Goal: Task Accomplishment & Management: Manage account settings

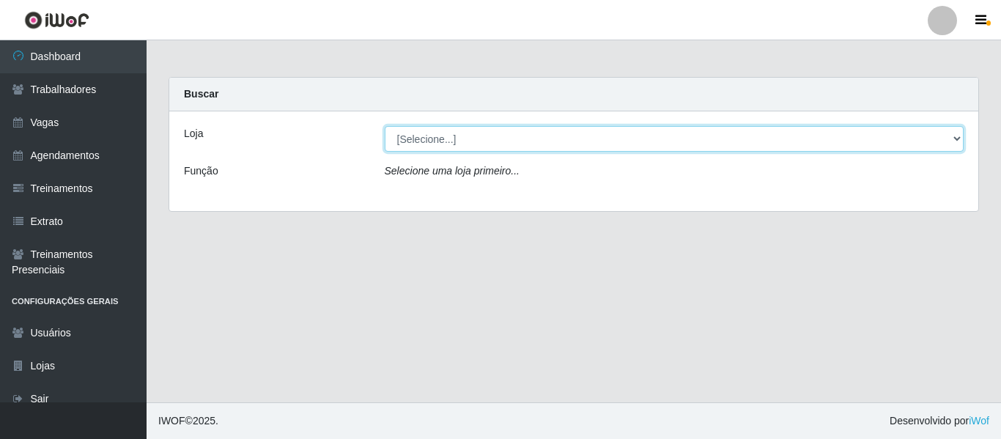
click at [462, 139] on select "[Selecione...] Rede Compras - CD Logistica" at bounding box center [675, 139] width 580 height 26
select select "429"
click at [385, 126] on select "[Selecione...] Rede Compras - CD Logistica" at bounding box center [675, 139] width 580 height 26
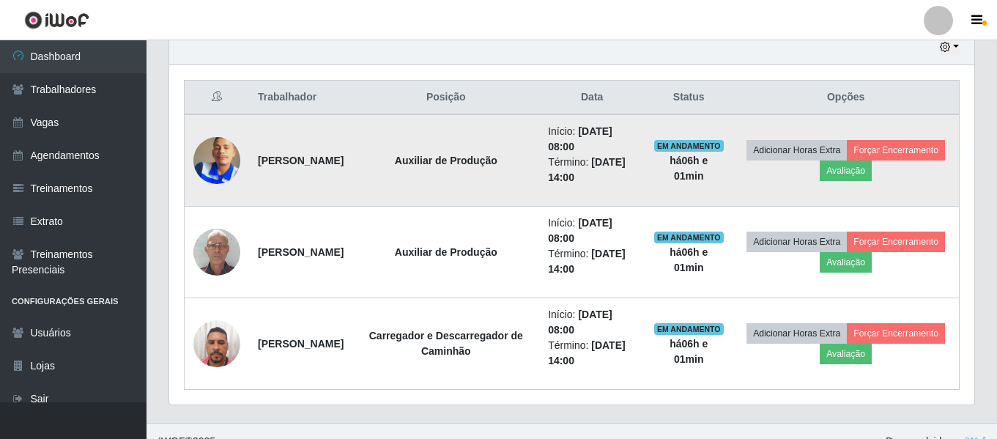
scroll to position [548, 0]
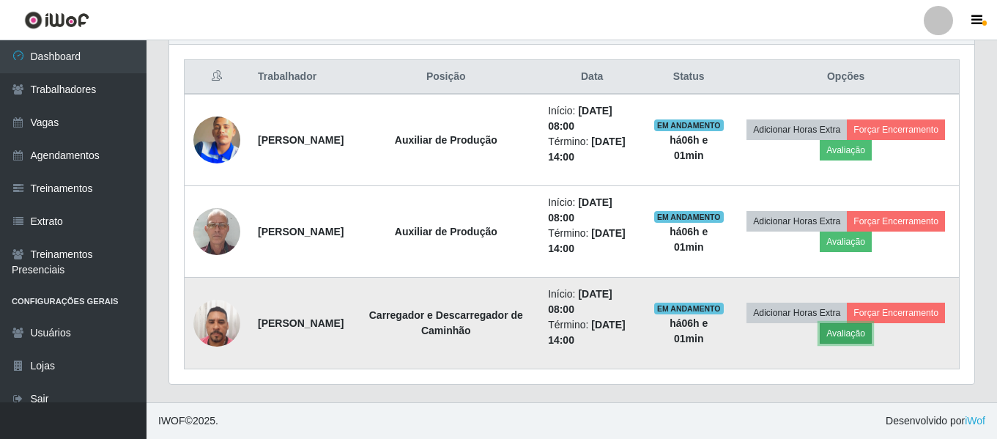
click at [872, 333] on button "Avaliação" at bounding box center [846, 333] width 52 height 21
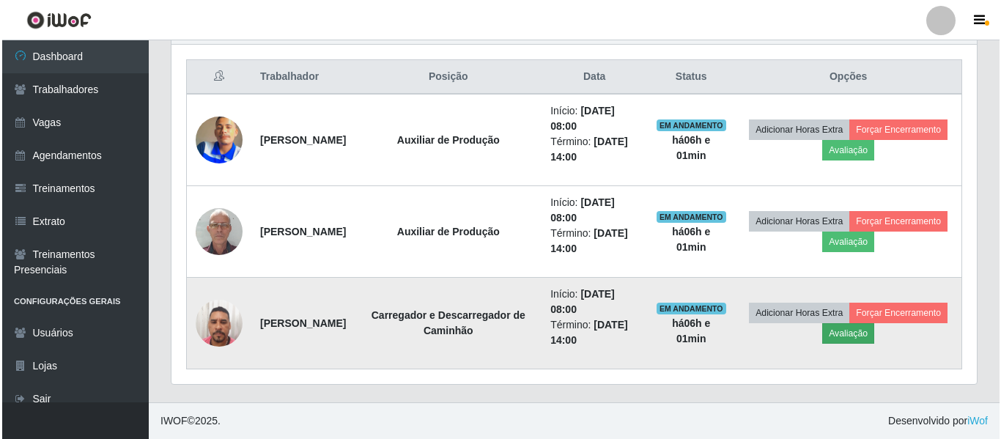
scroll to position [304, 798]
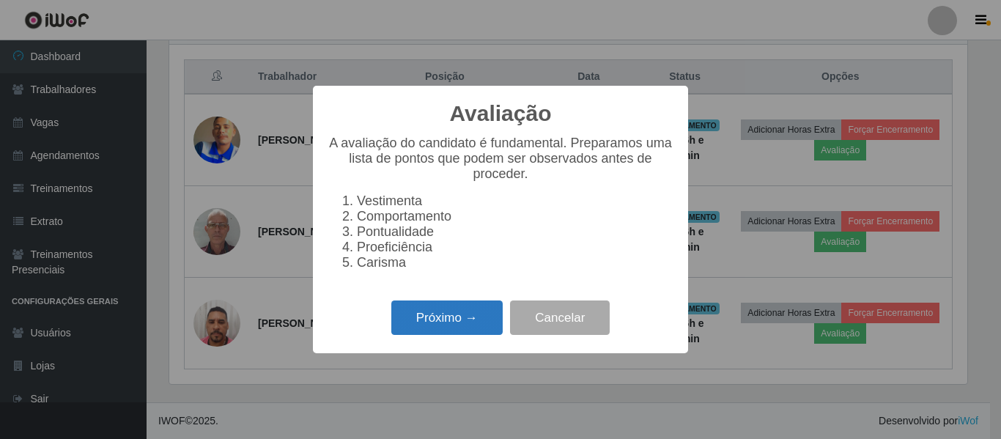
click at [452, 328] on button "Próximo →" at bounding box center [446, 317] width 111 height 34
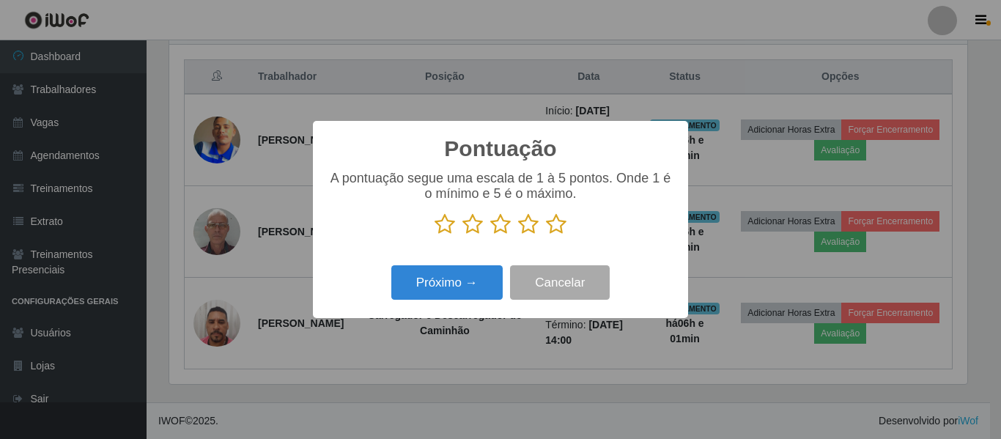
scroll to position [732345, 731851]
click at [550, 222] on icon at bounding box center [556, 224] width 21 height 22
click at [546, 235] on input "radio" at bounding box center [546, 235] width 0 height 0
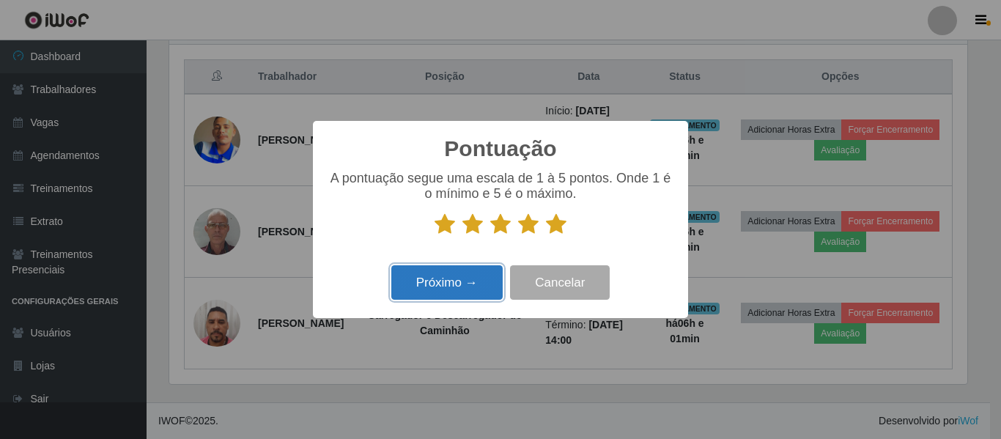
click at [443, 285] on button "Próximo →" at bounding box center [446, 282] width 111 height 34
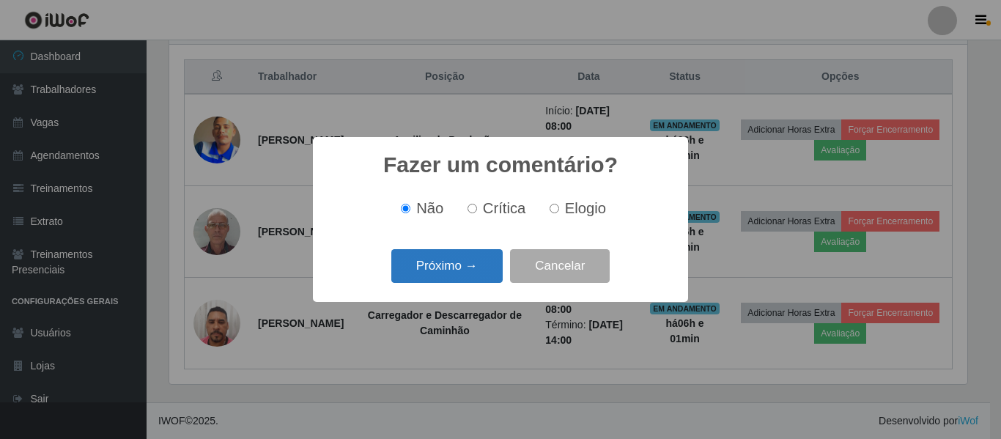
click at [447, 275] on button "Próximo →" at bounding box center [446, 266] width 111 height 34
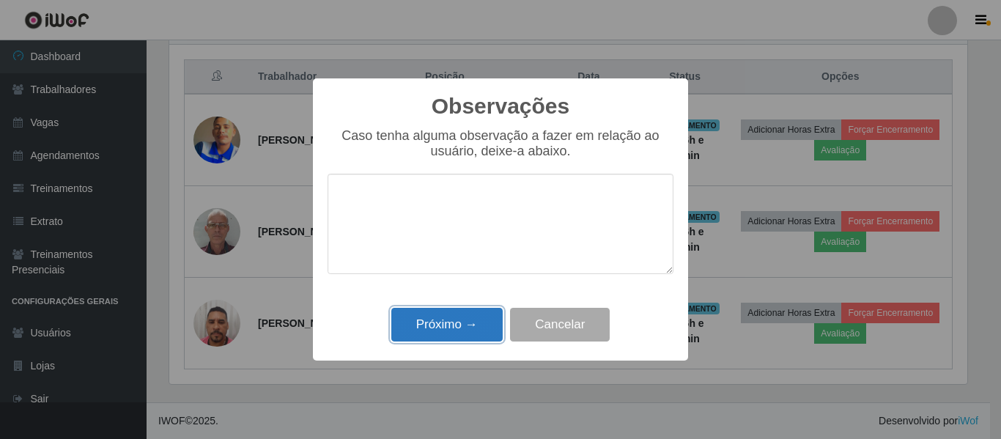
click at [467, 325] on button "Próximo →" at bounding box center [446, 325] width 111 height 34
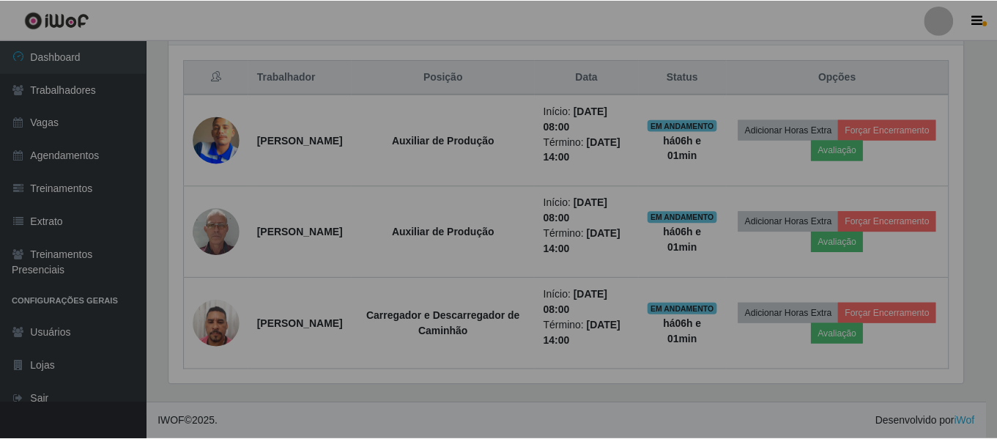
scroll to position [304, 805]
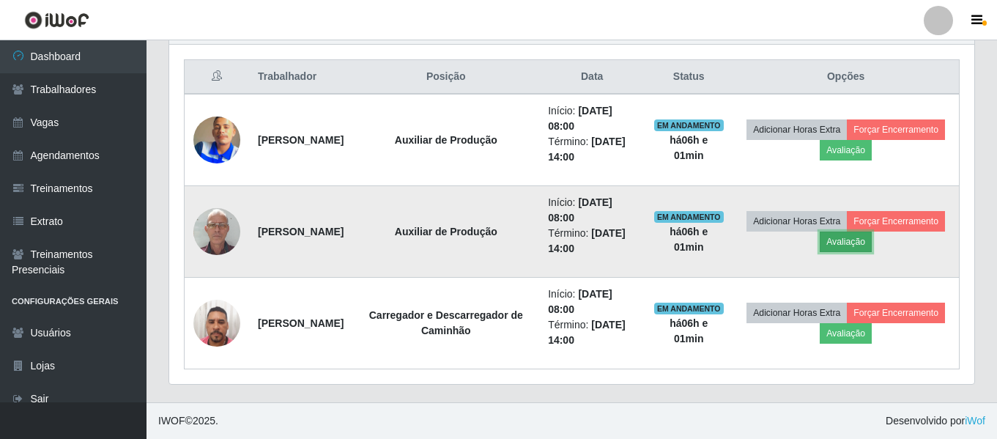
click at [872, 243] on button "Avaliação" at bounding box center [846, 242] width 52 height 21
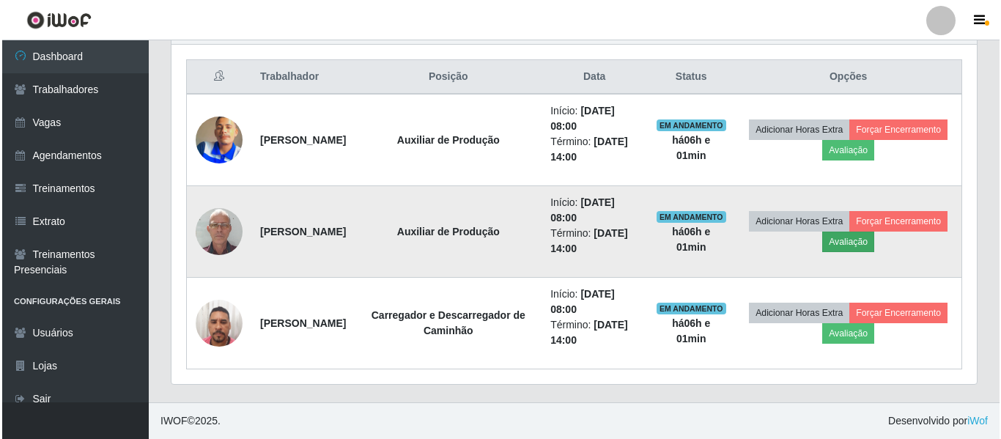
scroll to position [304, 798]
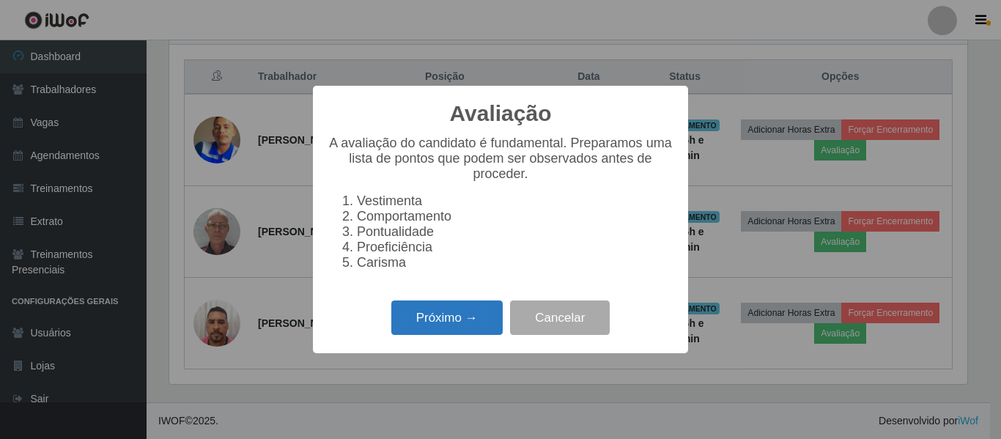
click at [471, 330] on button "Próximo →" at bounding box center [446, 317] width 111 height 34
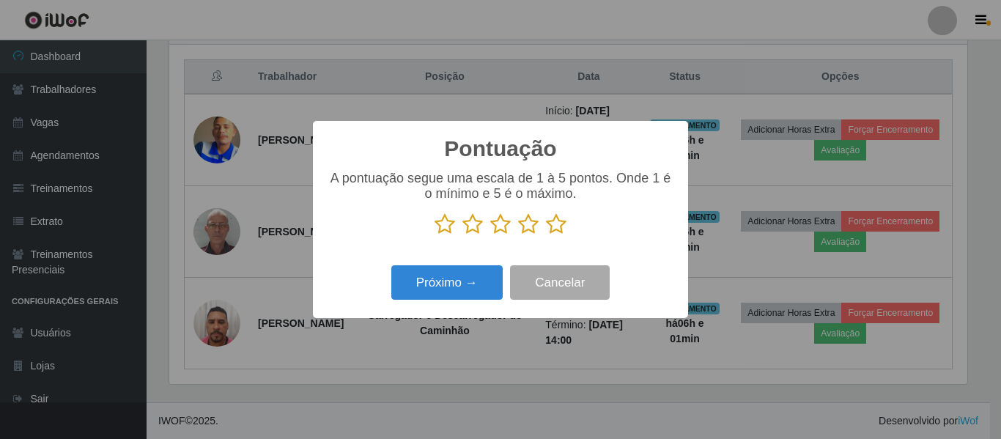
scroll to position [732345, 731851]
drag, startPoint x: 558, startPoint y: 228, endPoint x: 550, endPoint y: 235, distance: 10.4
click at [556, 231] on icon at bounding box center [556, 224] width 21 height 22
click at [546, 235] on input "radio" at bounding box center [546, 235] width 0 height 0
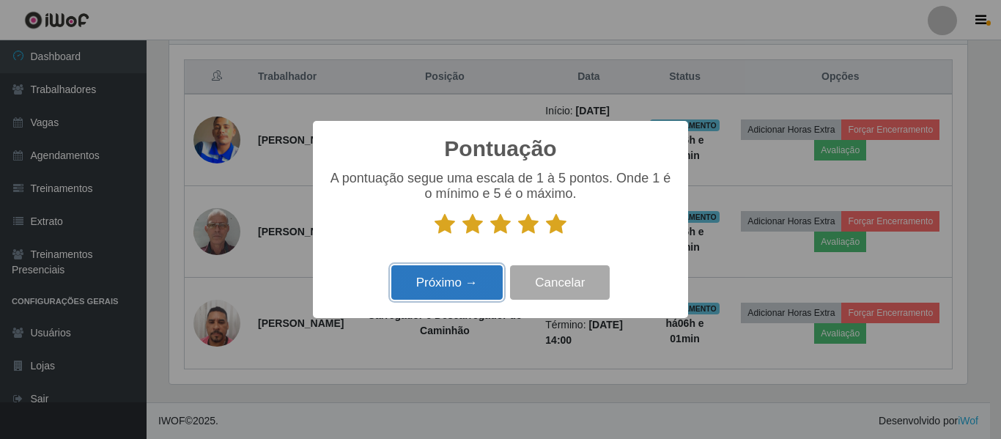
click at [461, 280] on button "Próximo →" at bounding box center [446, 282] width 111 height 34
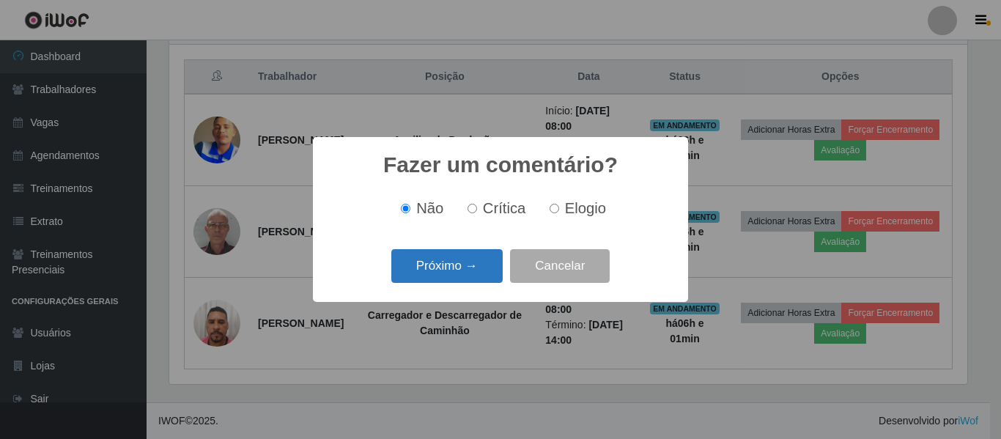
click at [464, 262] on button "Próximo →" at bounding box center [446, 266] width 111 height 34
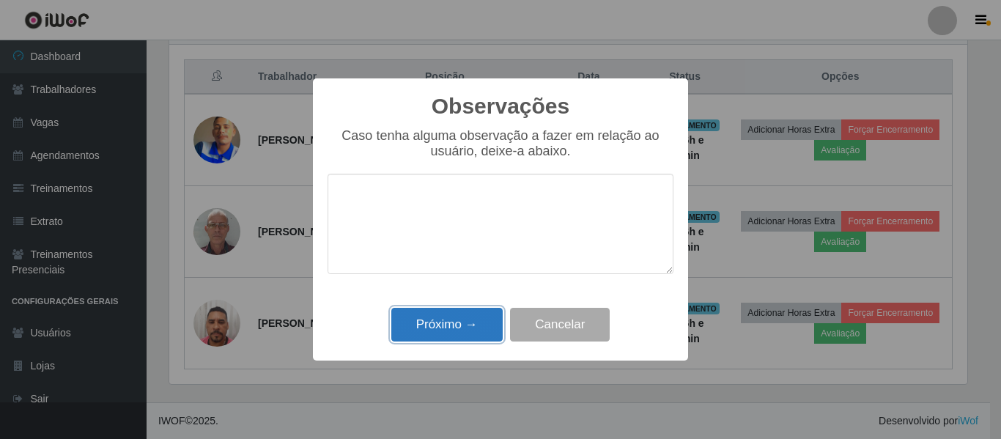
click at [406, 330] on button "Próximo →" at bounding box center [446, 325] width 111 height 34
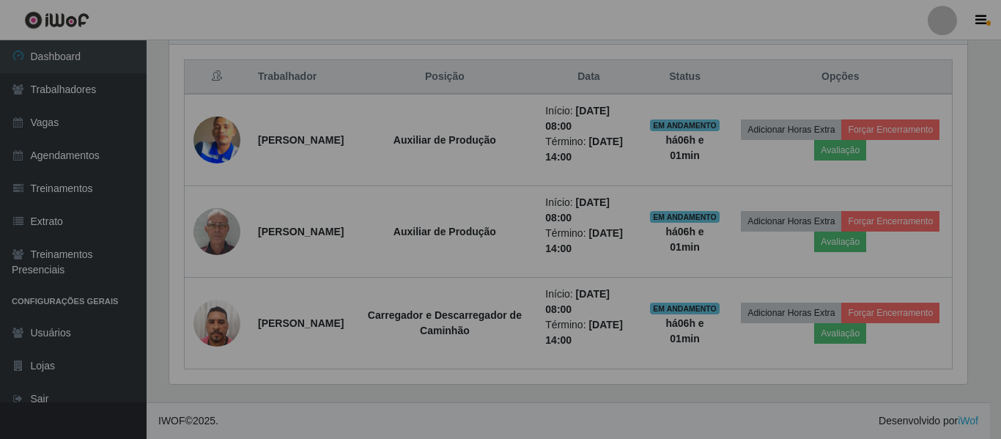
scroll to position [304, 805]
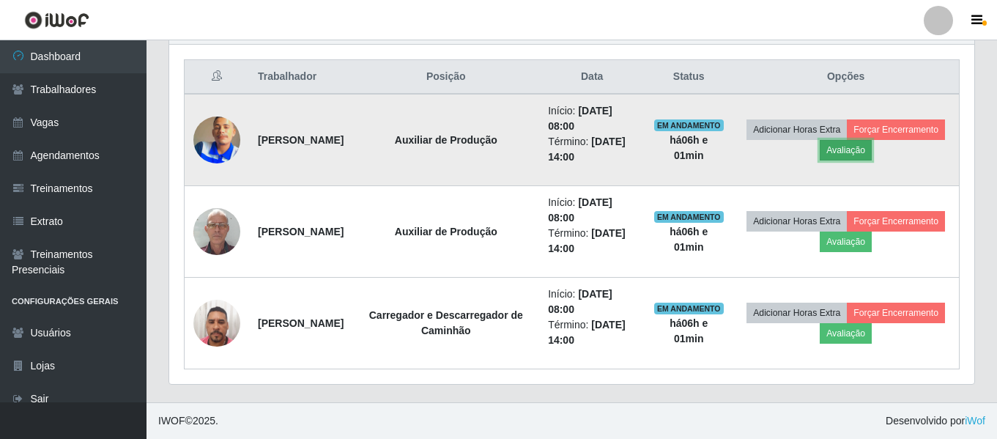
click at [872, 155] on button "Avaliação" at bounding box center [846, 150] width 52 height 21
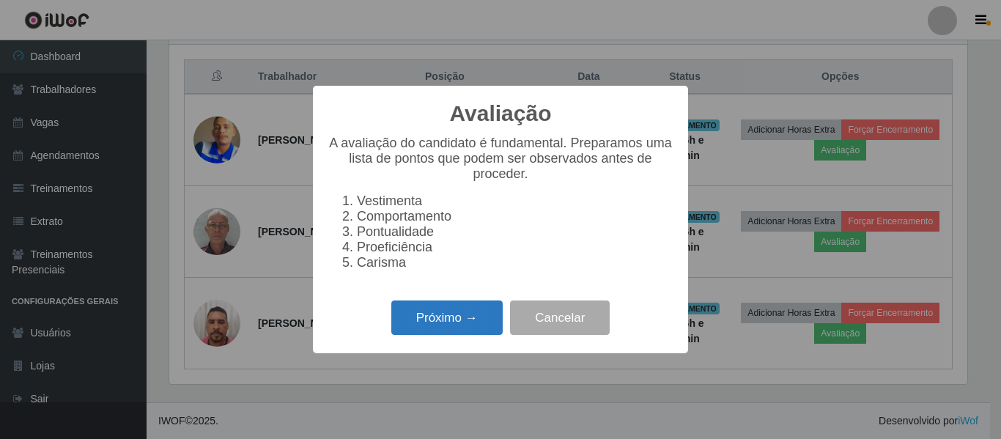
click at [435, 333] on button "Próximo →" at bounding box center [446, 317] width 111 height 34
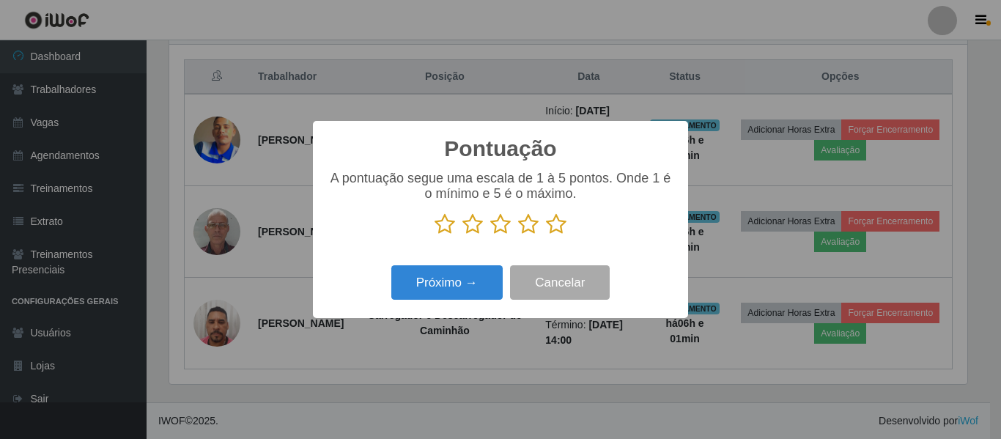
scroll to position [732345, 731851]
click at [553, 229] on icon at bounding box center [556, 224] width 21 height 22
click at [546, 235] on input "radio" at bounding box center [546, 235] width 0 height 0
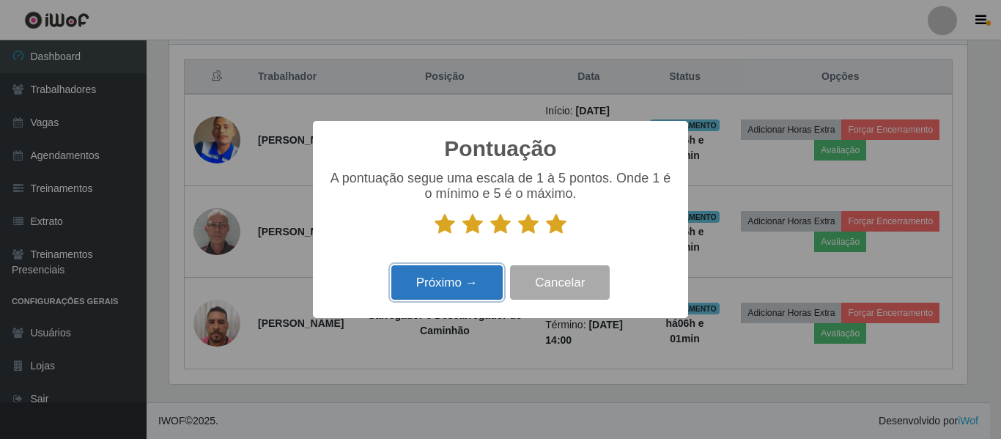
click at [448, 291] on button "Próximo →" at bounding box center [446, 282] width 111 height 34
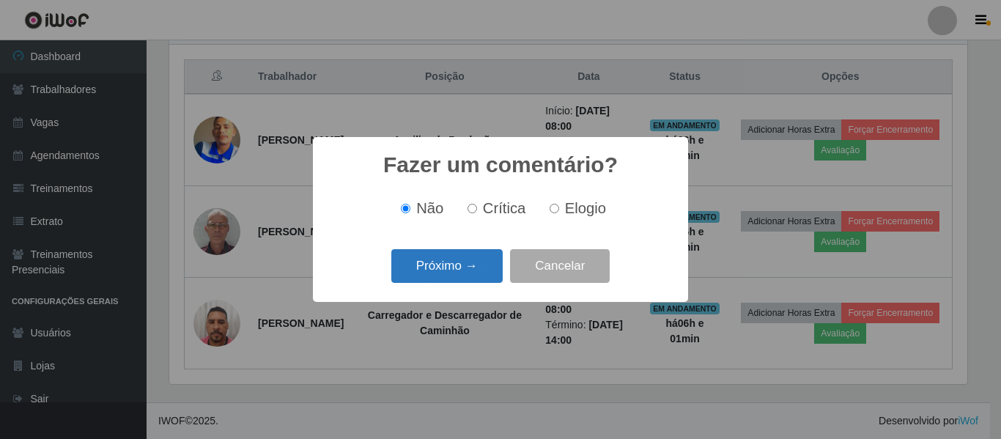
click at [452, 275] on button "Próximo →" at bounding box center [446, 266] width 111 height 34
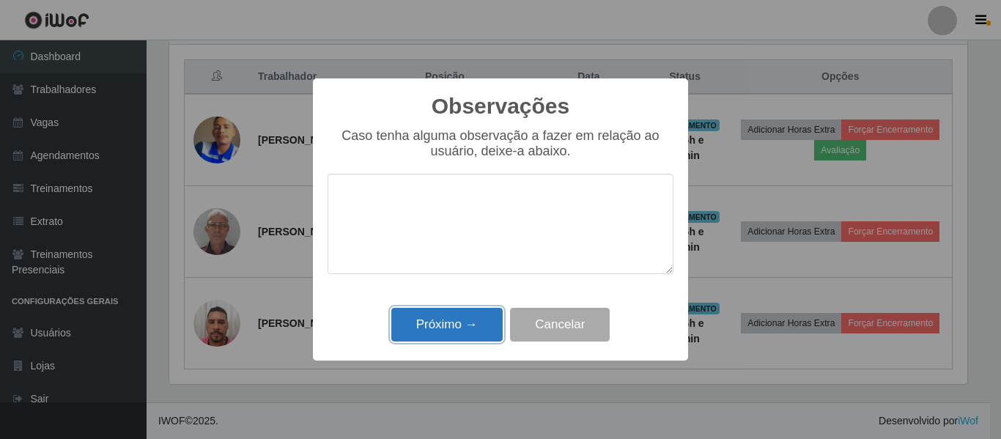
click at [456, 332] on button "Próximo →" at bounding box center [446, 325] width 111 height 34
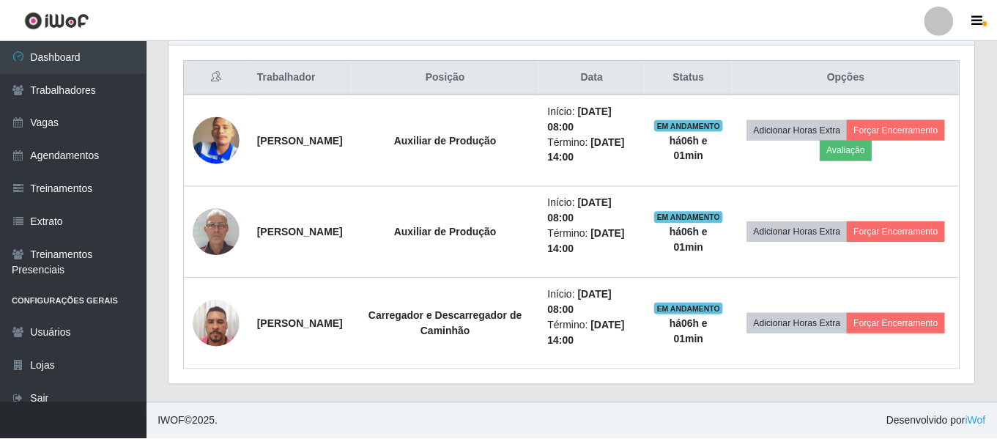
scroll to position [304, 805]
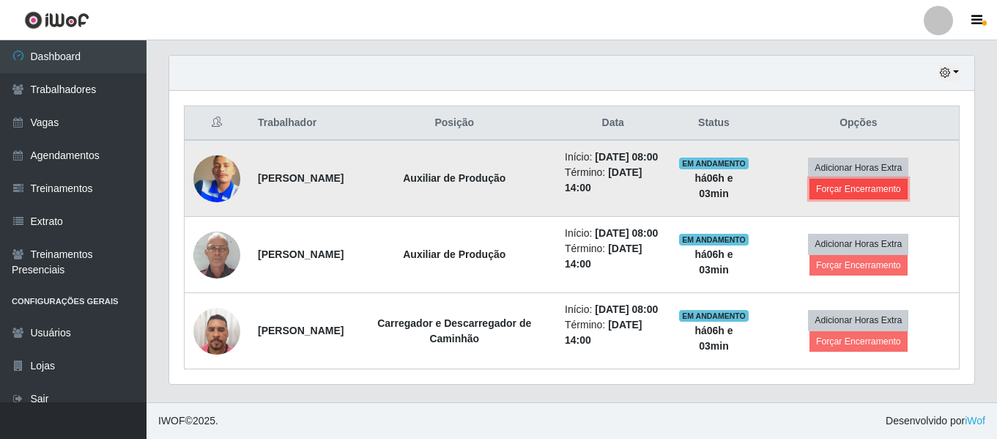
click at [860, 179] on button "Forçar Encerramento" at bounding box center [859, 189] width 98 height 21
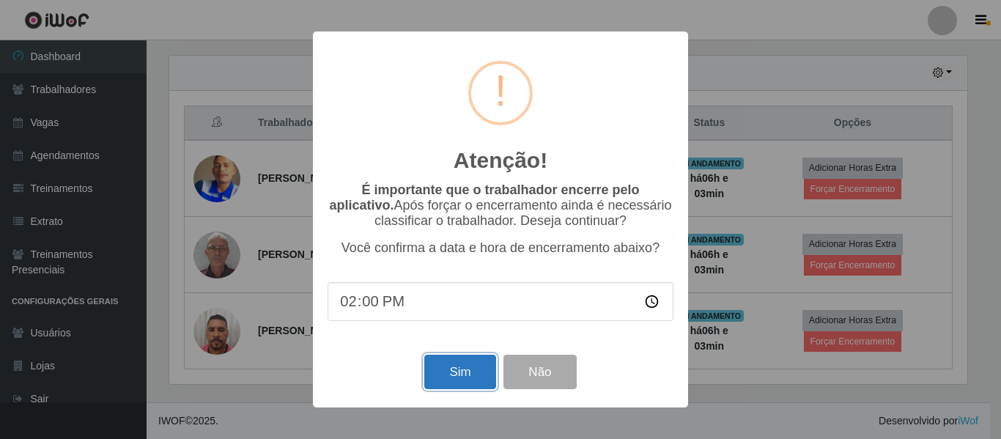
click at [450, 372] on button "Sim" at bounding box center [459, 372] width 71 height 34
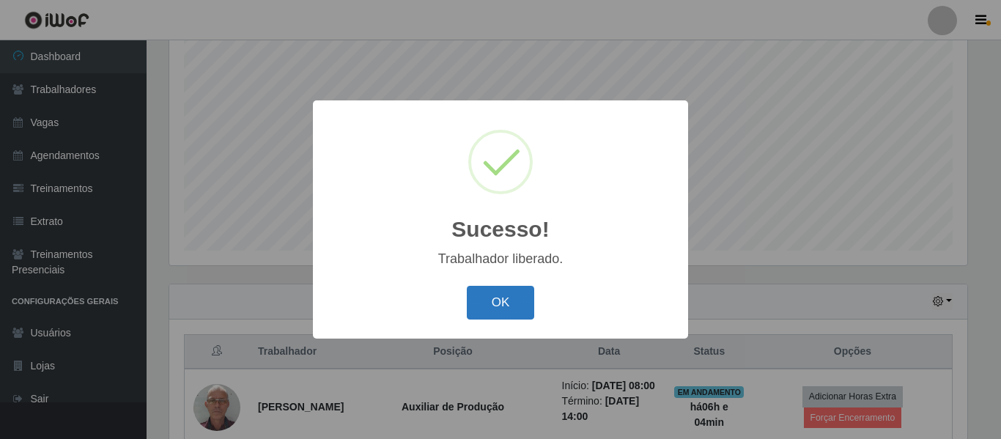
click at [508, 305] on button "OK" at bounding box center [501, 303] width 68 height 34
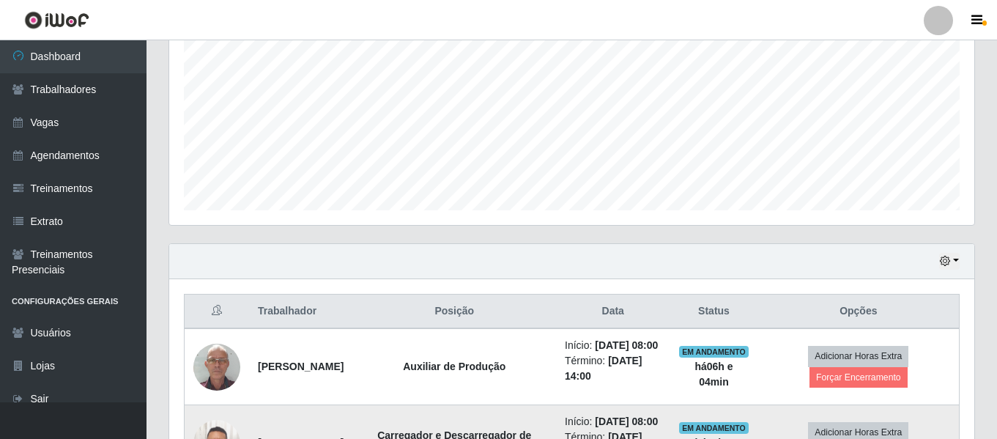
scroll to position [456, 0]
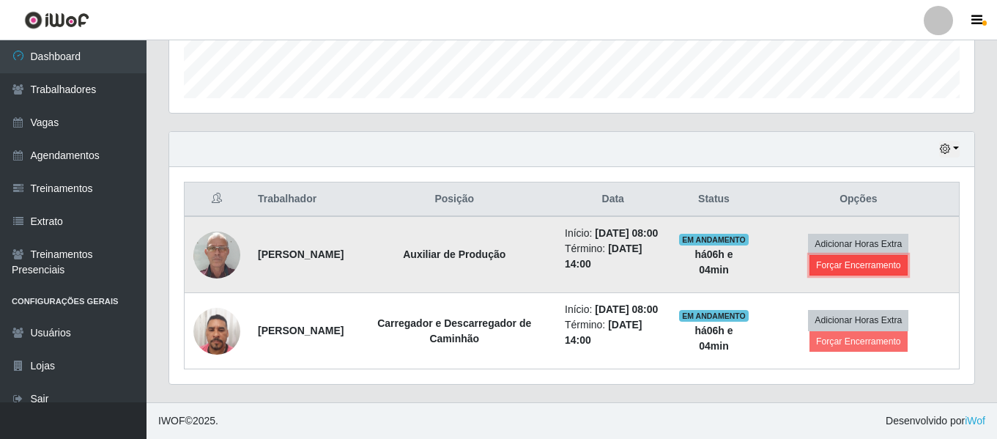
click at [847, 255] on button "Forçar Encerramento" at bounding box center [859, 265] width 98 height 21
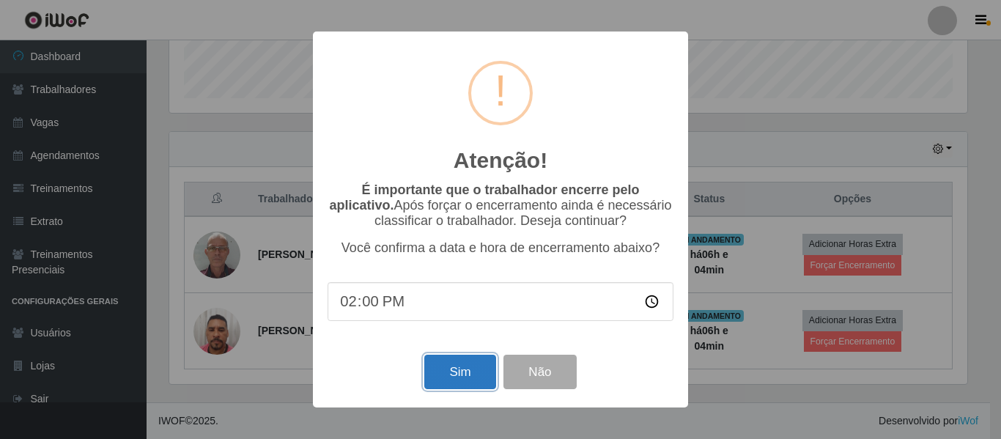
click at [452, 382] on button "Sim" at bounding box center [459, 372] width 71 height 34
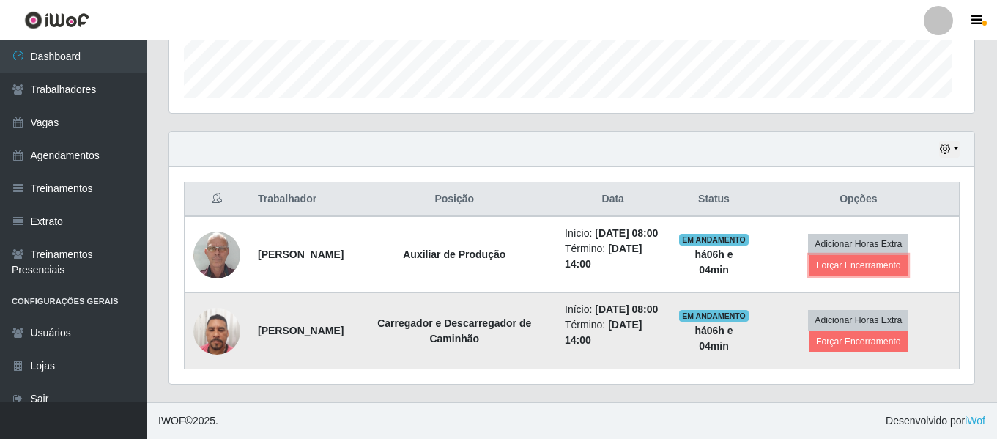
scroll to position [304, 805]
click at [843, 331] on button "Forçar Encerramento" at bounding box center [859, 341] width 98 height 21
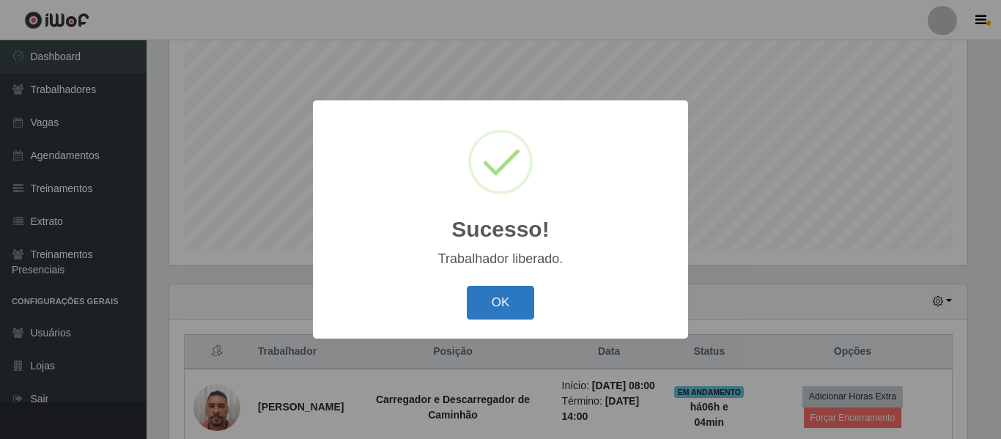
click at [503, 305] on button "OK" at bounding box center [501, 303] width 68 height 34
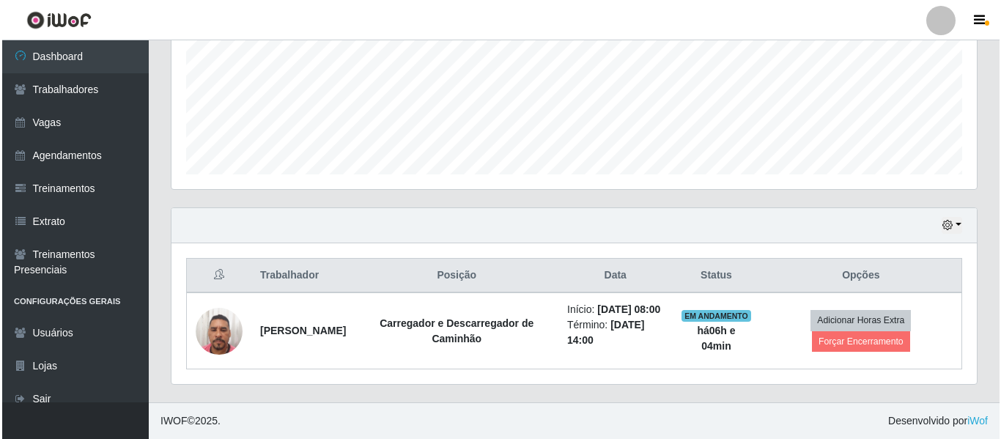
scroll to position [365, 0]
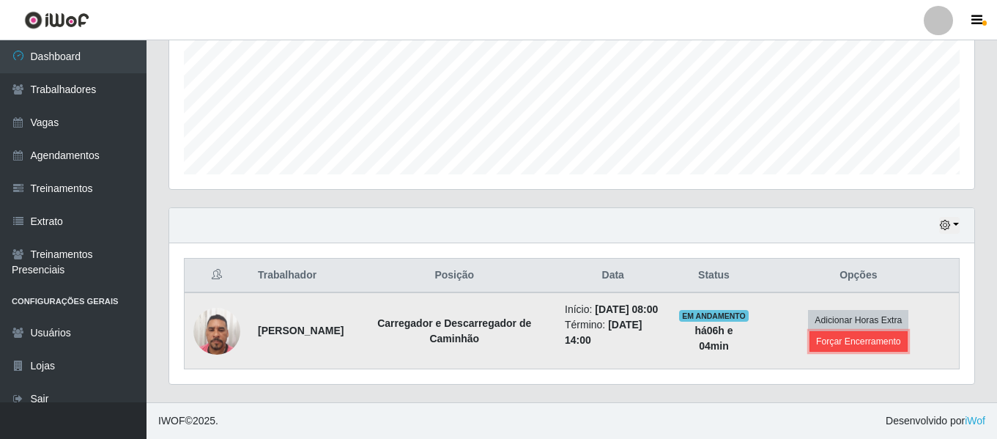
click at [848, 331] on button "Forçar Encerramento" at bounding box center [859, 341] width 98 height 21
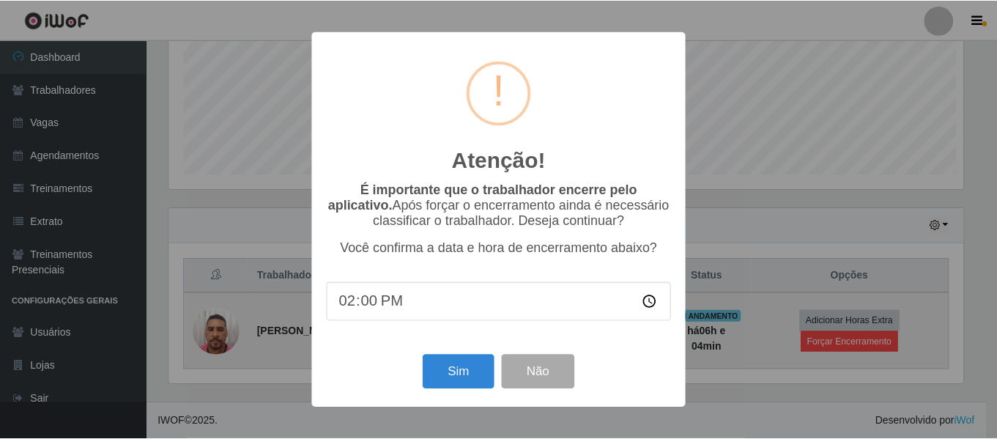
scroll to position [304, 798]
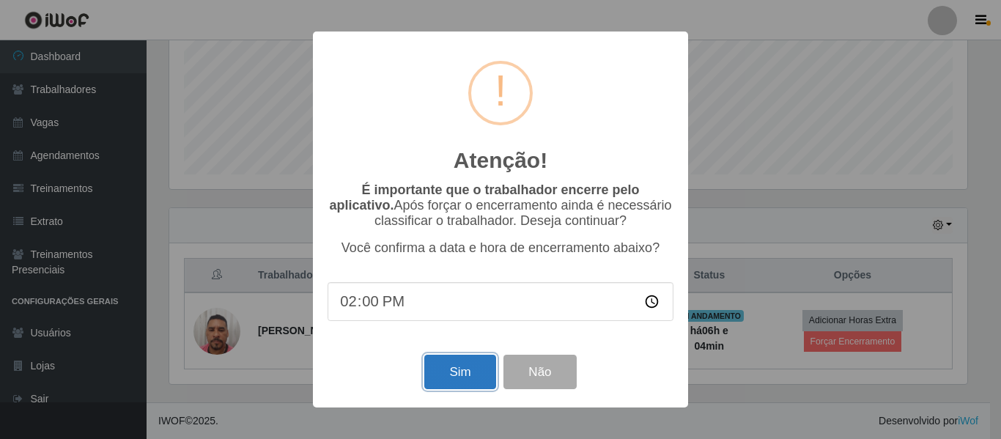
click at [466, 373] on button "Sim" at bounding box center [459, 372] width 71 height 34
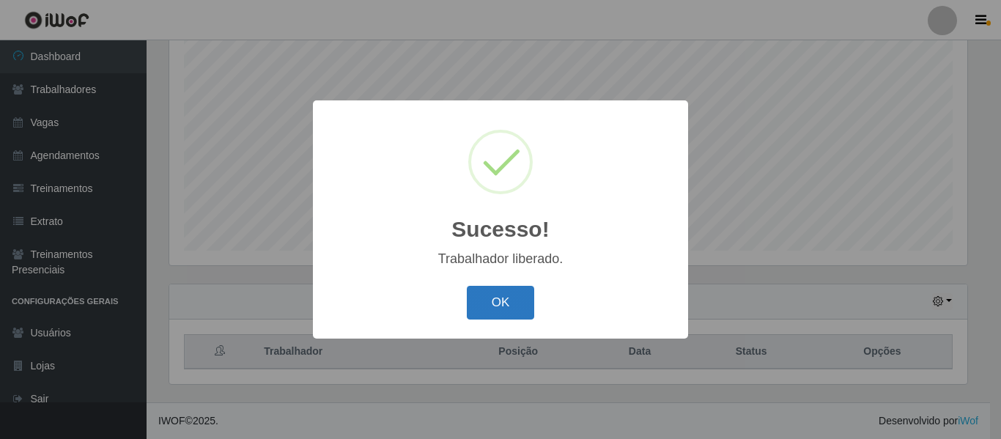
click at [507, 300] on button "OK" at bounding box center [501, 303] width 68 height 34
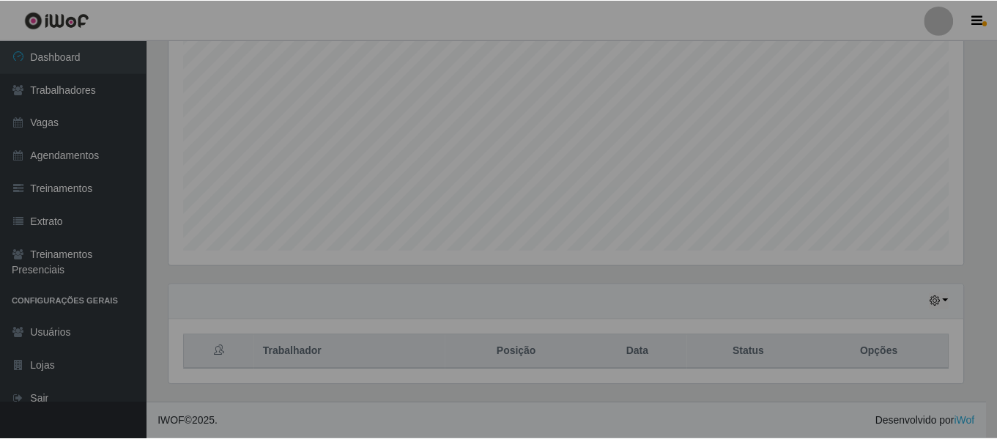
scroll to position [304, 805]
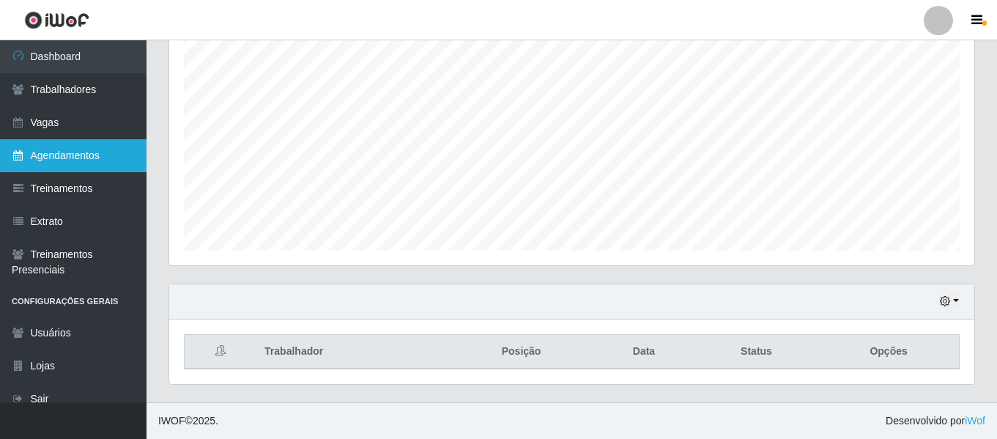
click at [73, 151] on link "Agendamentos" at bounding box center [73, 155] width 147 height 33
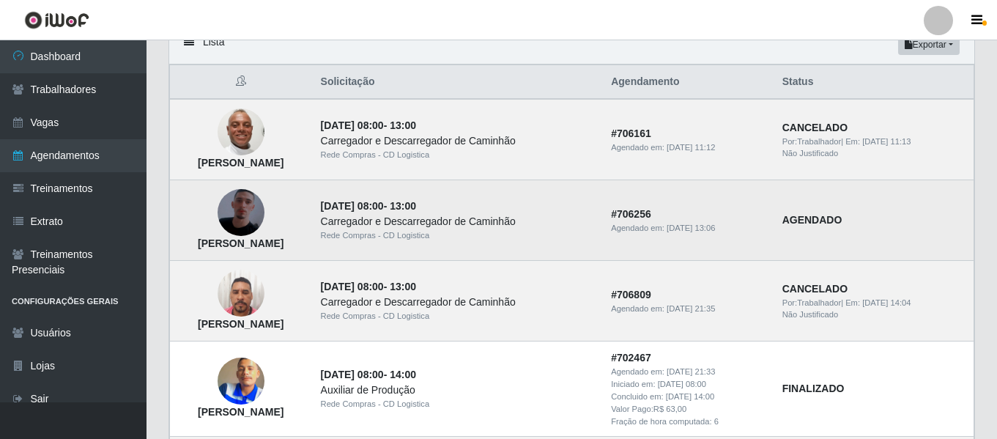
scroll to position [147, 0]
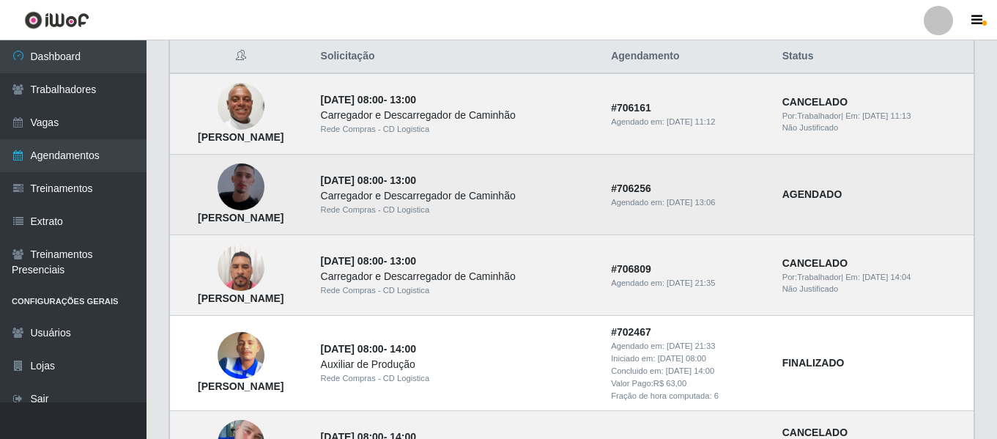
click at [264, 193] on img at bounding box center [241, 187] width 47 height 84
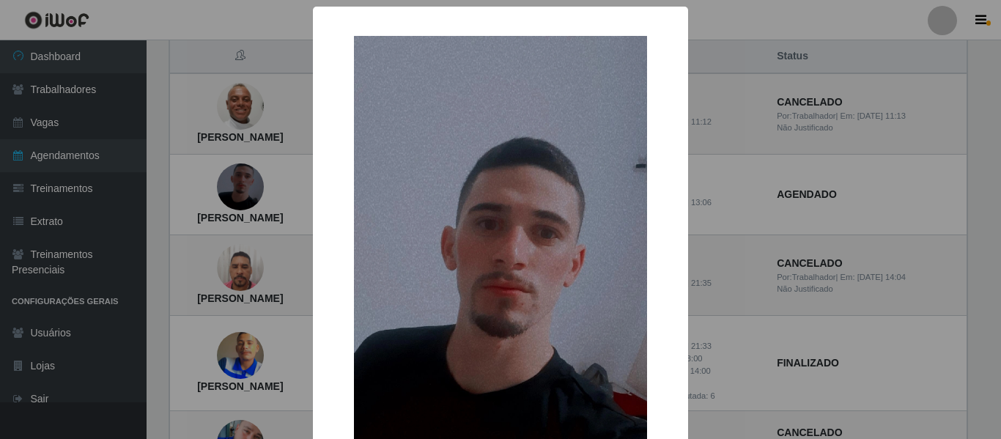
click at [830, 199] on div "× Edson Barbosa Bezerra OK Cancel" at bounding box center [500, 219] width 1001 height 439
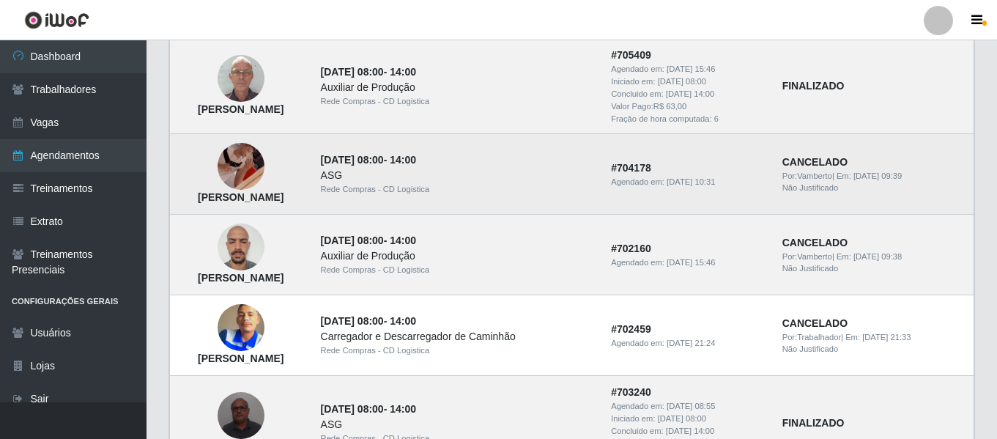
scroll to position [952, 0]
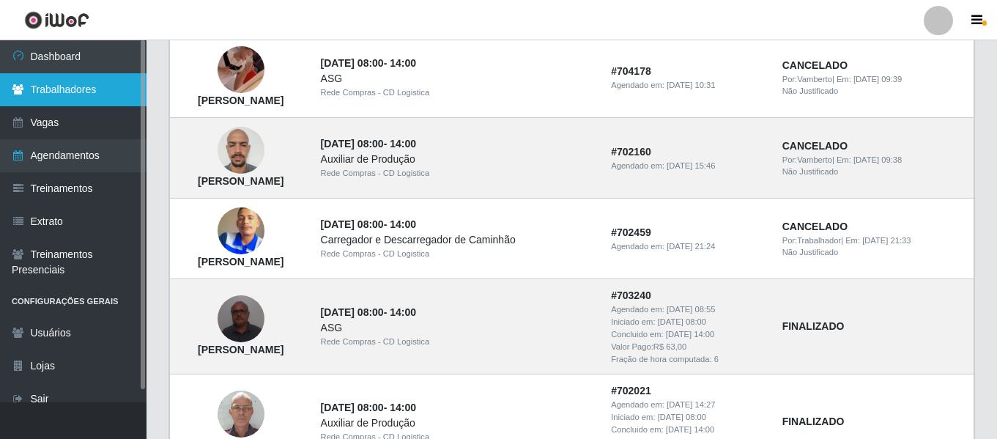
click at [56, 89] on link "Trabalhadores" at bounding box center [73, 89] width 147 height 33
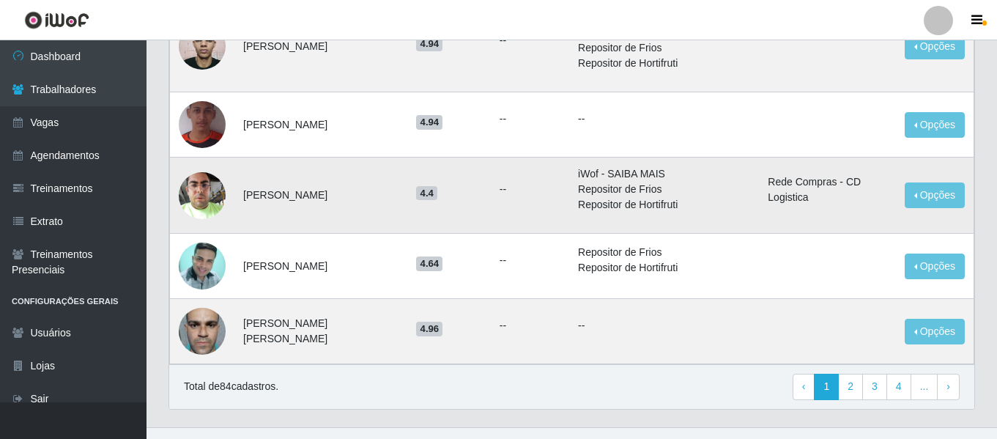
scroll to position [1075, 0]
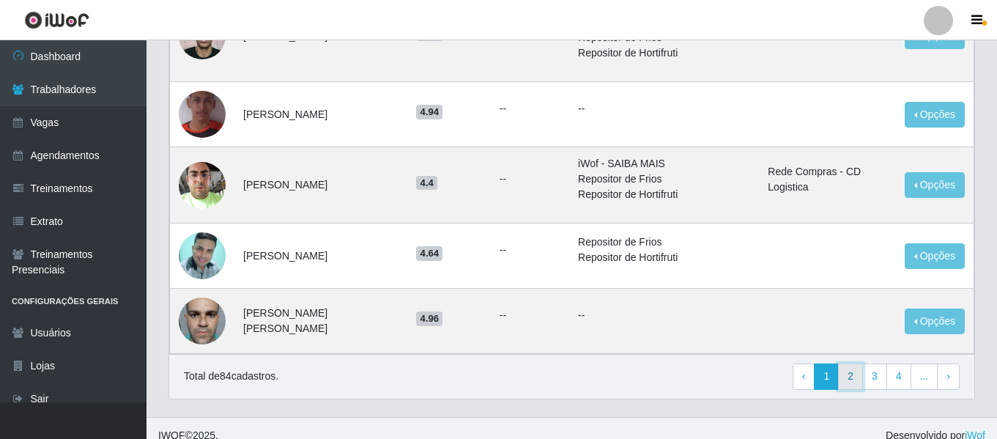
click at [851, 363] on link "2" at bounding box center [850, 376] width 25 height 26
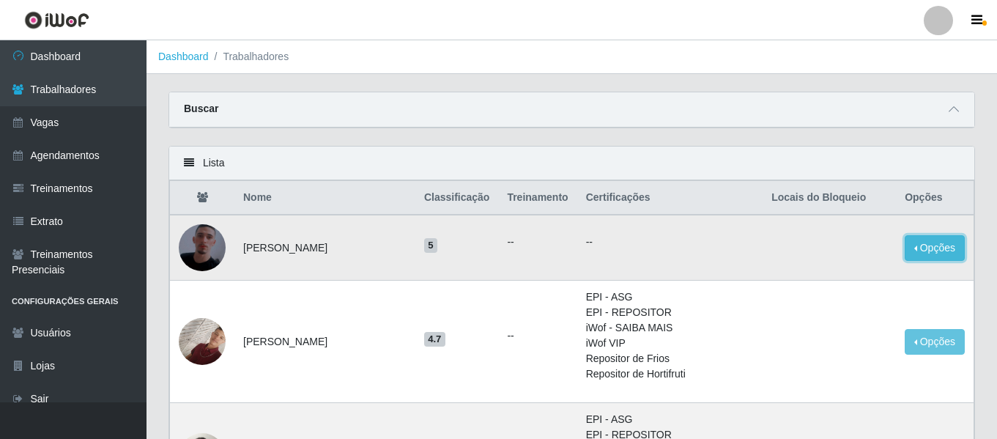
click at [940, 258] on button "Opções" at bounding box center [935, 248] width 60 height 26
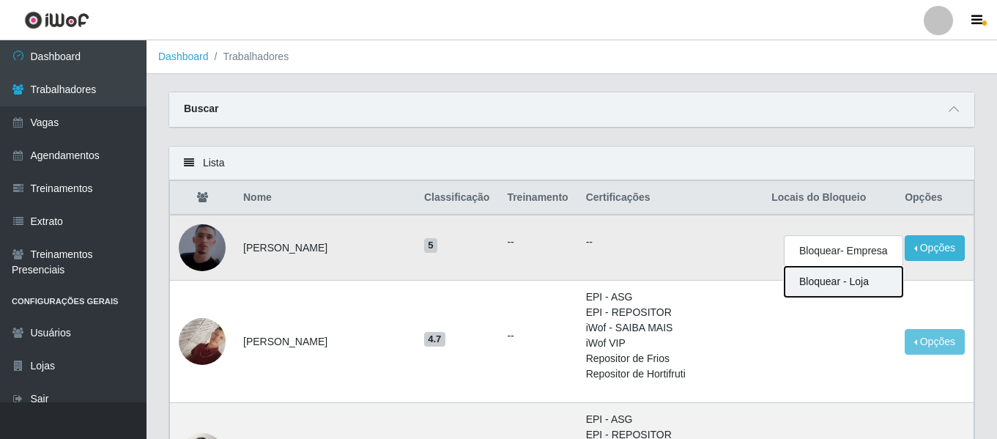
click at [834, 281] on button "Bloquear - Loja" at bounding box center [844, 282] width 118 height 30
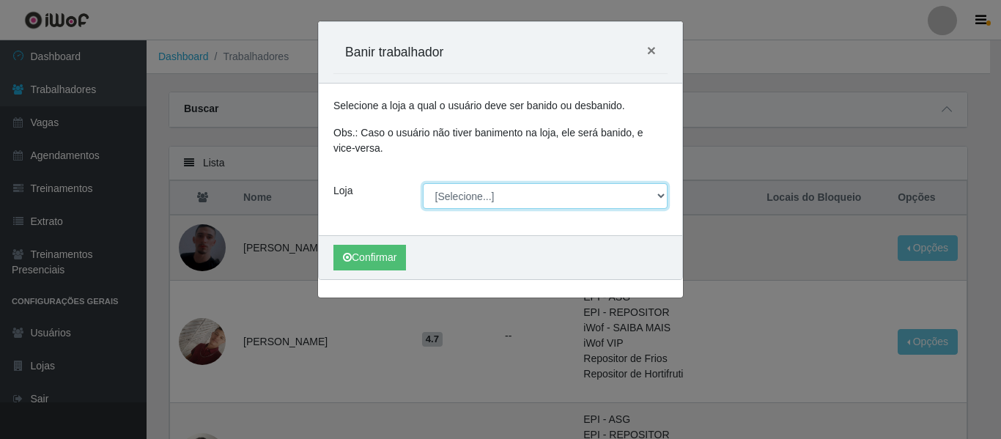
click at [659, 192] on select "[Selecione...] Rede Compras - CD Logistica" at bounding box center [545, 196] width 245 height 26
select select "429"
click at [423, 183] on select "[Selecione...] Rede Compras - CD Logistica" at bounding box center [545, 196] width 245 height 26
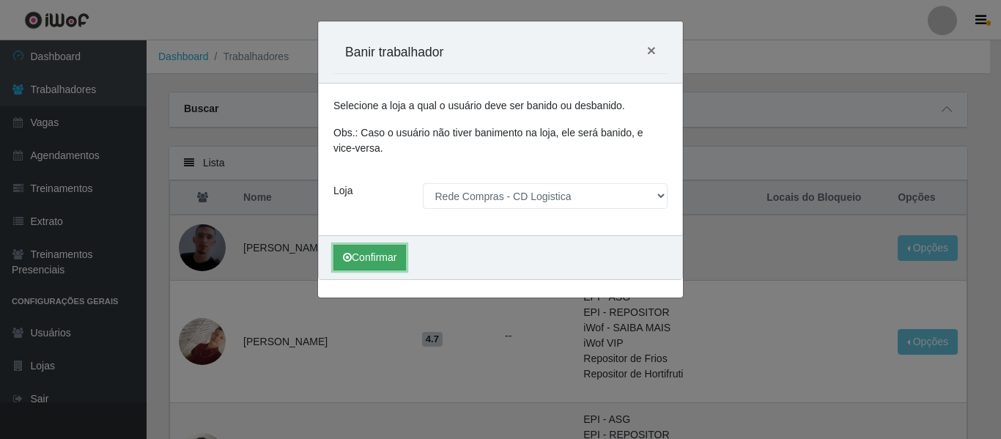
click at [378, 252] on button "Confirmar" at bounding box center [369, 258] width 73 height 26
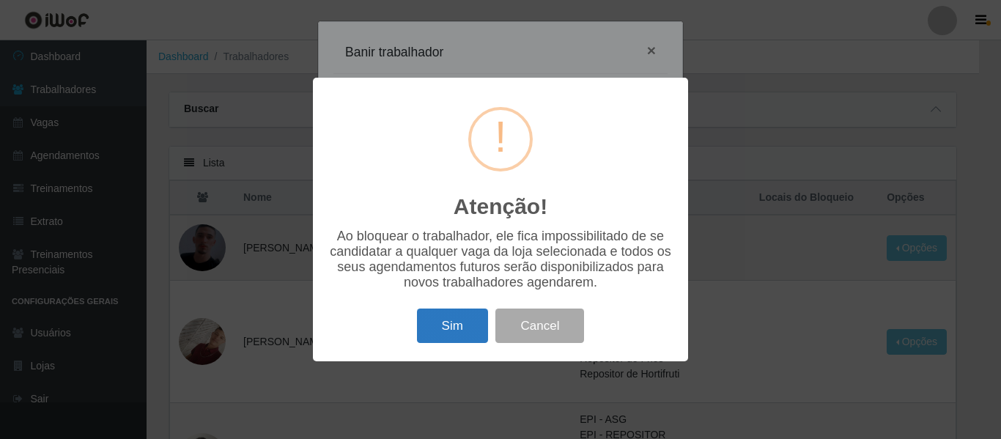
click at [454, 334] on button "Sim" at bounding box center [452, 325] width 71 height 34
